Goal: Task Accomplishment & Management: Manage account settings

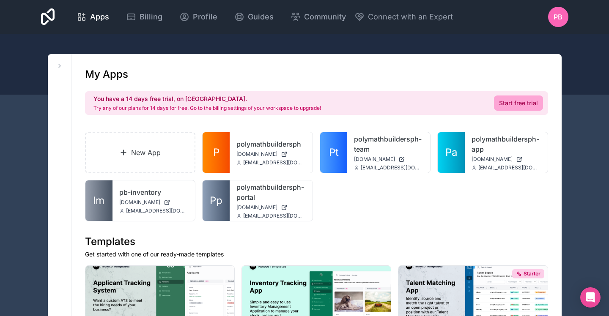
click at [0, 0] on icon at bounding box center [0, 0] width 0 height 0
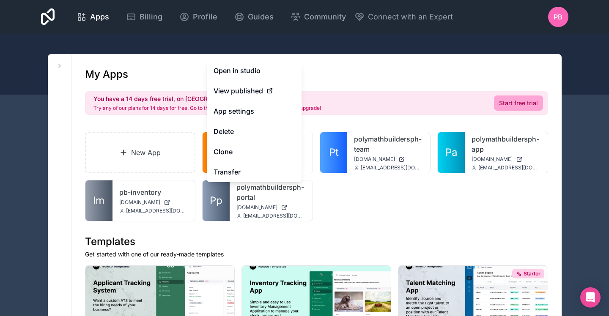
click at [248, 94] on span "View published" at bounding box center [238, 91] width 49 height 10
click at [271, 91] on icon at bounding box center [270, 91] width 7 height 7
click at [259, 91] on span "View published" at bounding box center [238, 91] width 49 height 10
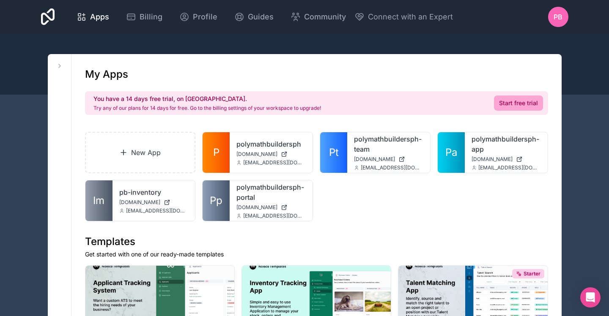
click at [0, 0] on icon at bounding box center [0, 0] width 0 height 0
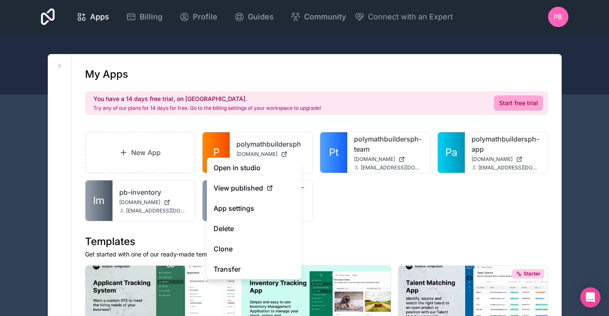
click at [238, 229] on button "Delete" at bounding box center [254, 229] width 95 height 20
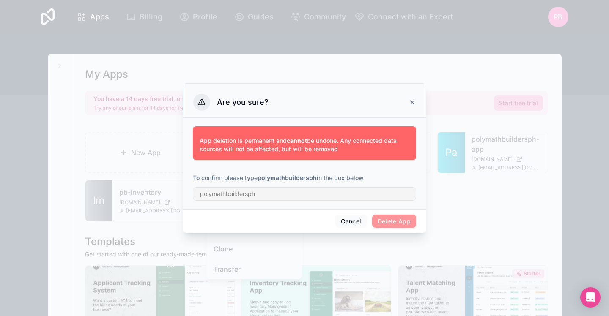
click at [397, 218] on span "Delete App" at bounding box center [394, 222] width 44 height 14
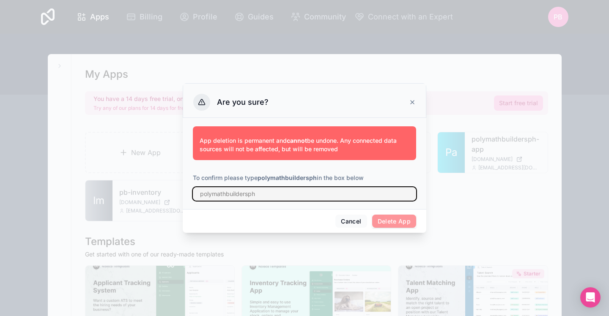
click at [278, 195] on input "text" at bounding box center [304, 194] width 223 height 14
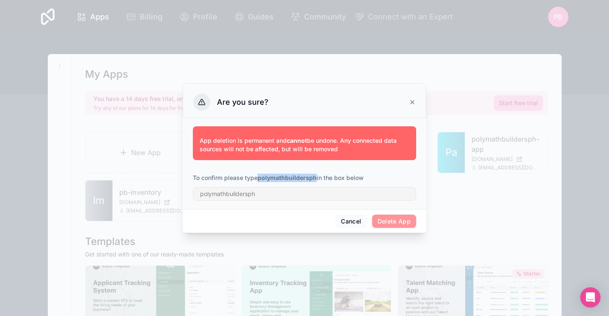
drag, startPoint x: 260, startPoint y: 177, endPoint x: 318, endPoint y: 179, distance: 58.0
click at [318, 179] on p "To confirm please type polymathbuildersph in the box below" at bounding box center [304, 178] width 223 height 8
click at [412, 101] on icon at bounding box center [412, 102] width 7 height 7
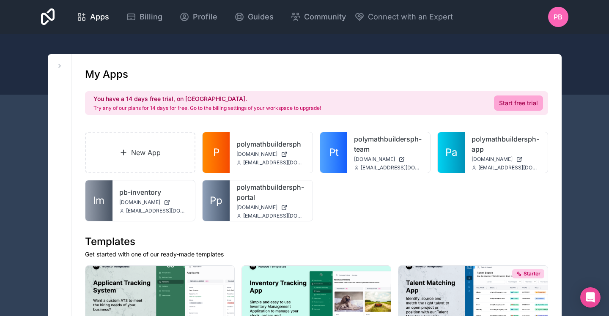
click at [0, 0] on icon at bounding box center [0, 0] width 0 height 0
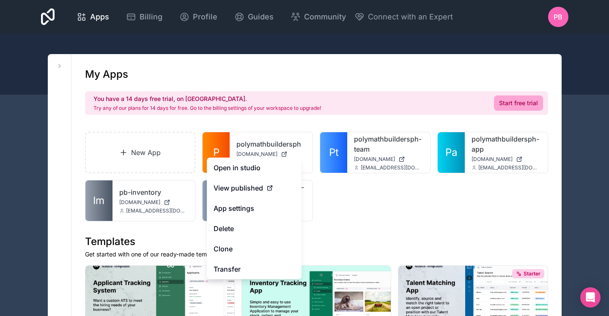
click at [243, 188] on span "View published" at bounding box center [238, 188] width 49 height 10
drag, startPoint x: 269, startPoint y: 190, endPoint x: 287, endPoint y: 190, distance: 17.3
click at [269, 190] on icon at bounding box center [270, 188] width 7 height 7
click at [289, 190] on div "View published" at bounding box center [254, 188] width 81 height 10
click at [350, 202] on div "New App P polymathbuildersph [DOMAIN_NAME] [EMAIL_ADDRESS][DOMAIN_NAME] Pt poly…" at bounding box center [316, 177] width 463 height 90
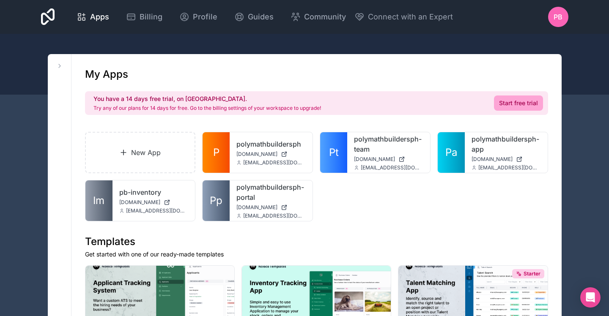
click at [240, 152] on span "[DOMAIN_NAME]" at bounding box center [256, 154] width 41 height 7
